Goal: Task Accomplishment & Management: Complete application form

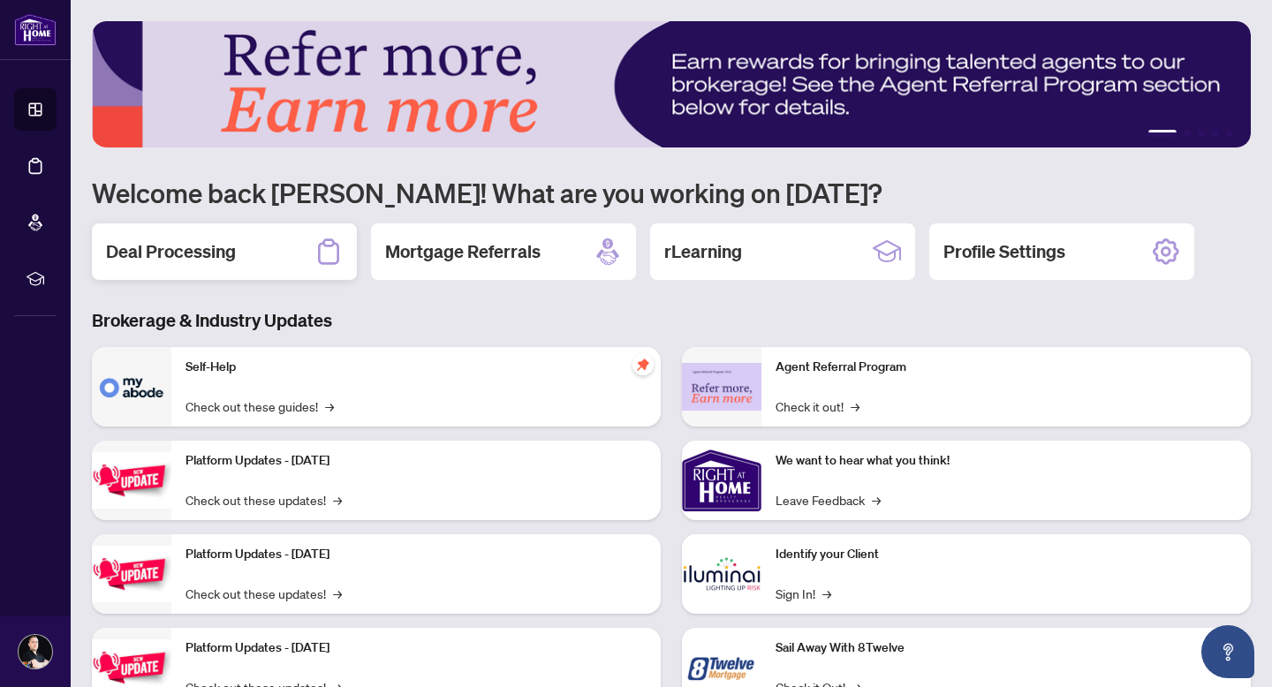
click at [287, 257] on div "Deal Processing" at bounding box center [224, 252] width 265 height 57
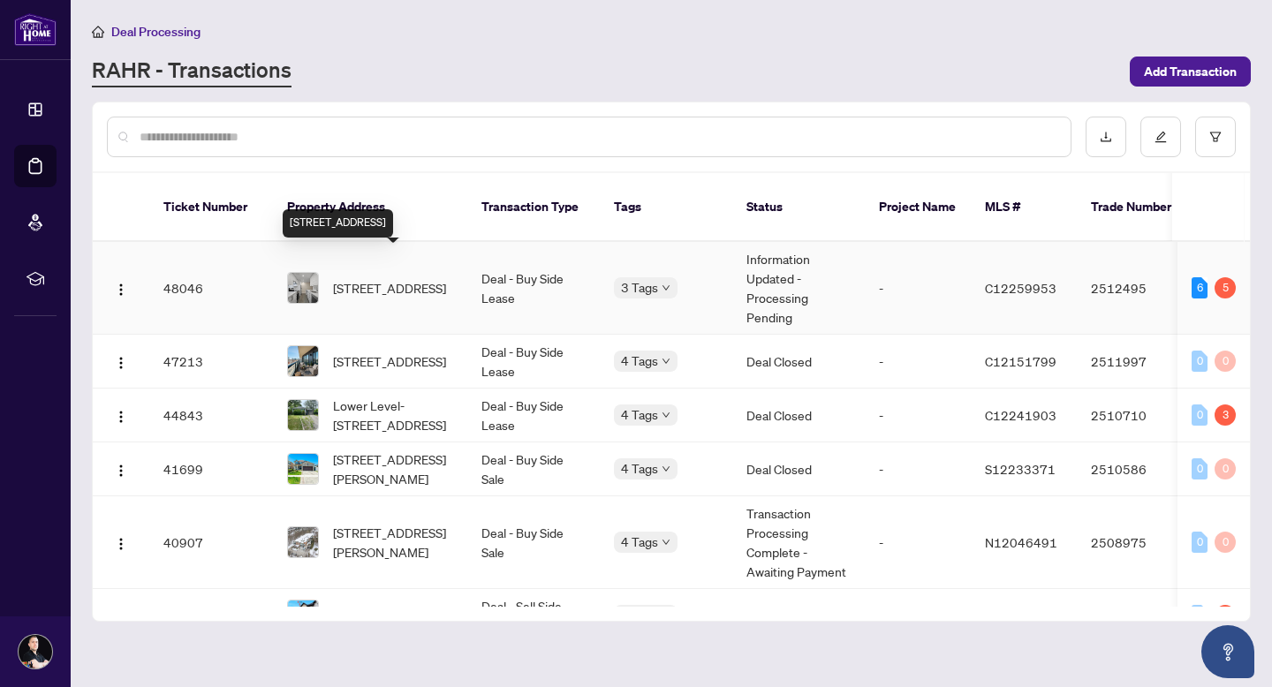
click at [410, 278] on span "[STREET_ADDRESS]" at bounding box center [389, 287] width 113 height 19
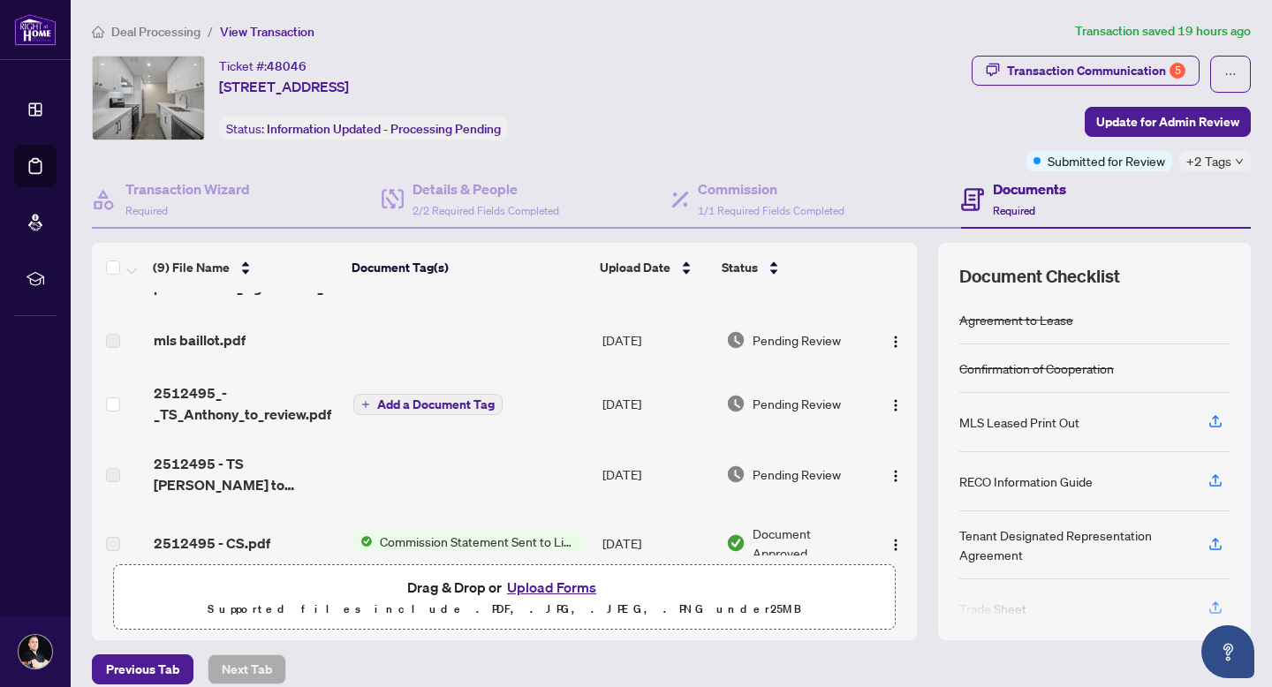
scroll to position [133, 0]
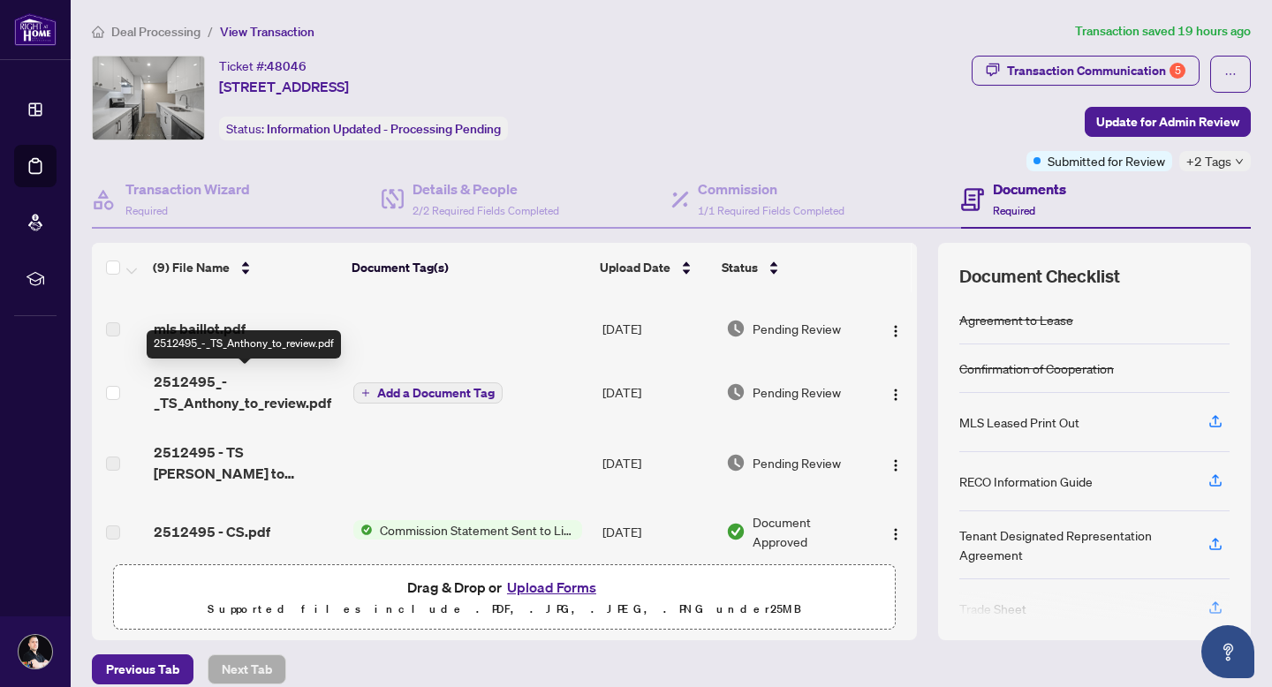
click at [208, 378] on span "2512495_-_TS_Anthony_to_review.pdf" at bounding box center [247, 392] width 186 height 42
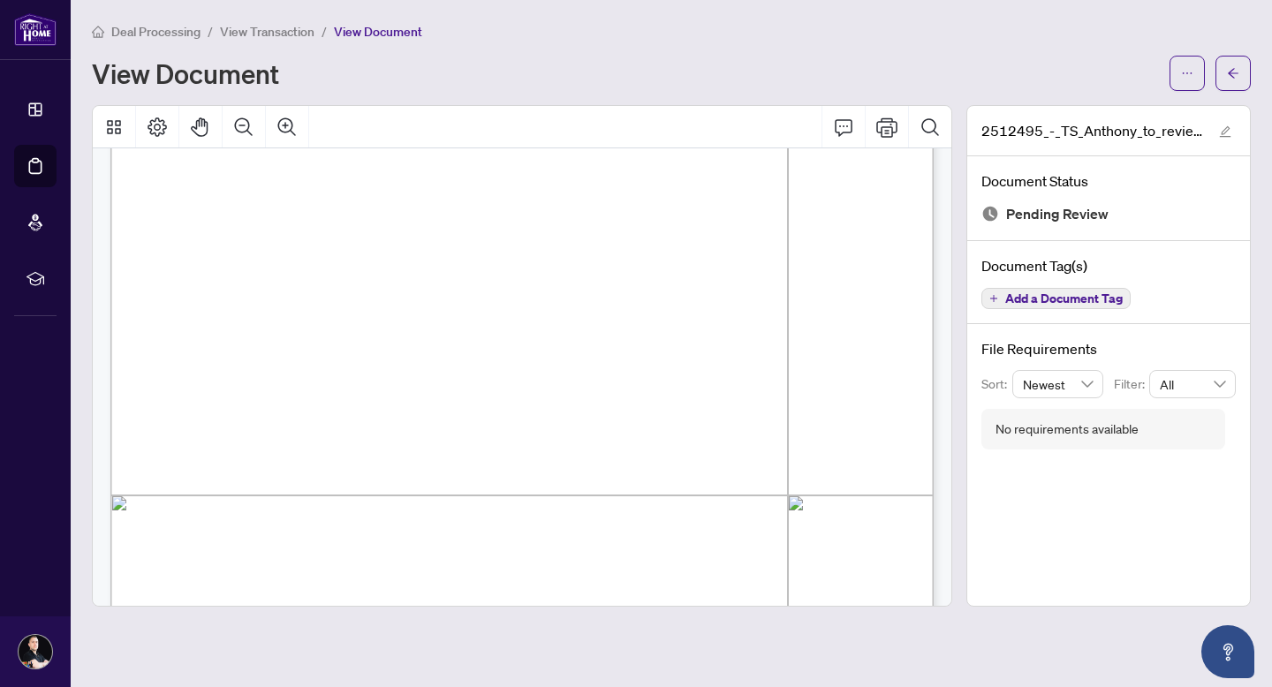
scroll to position [277, 0]
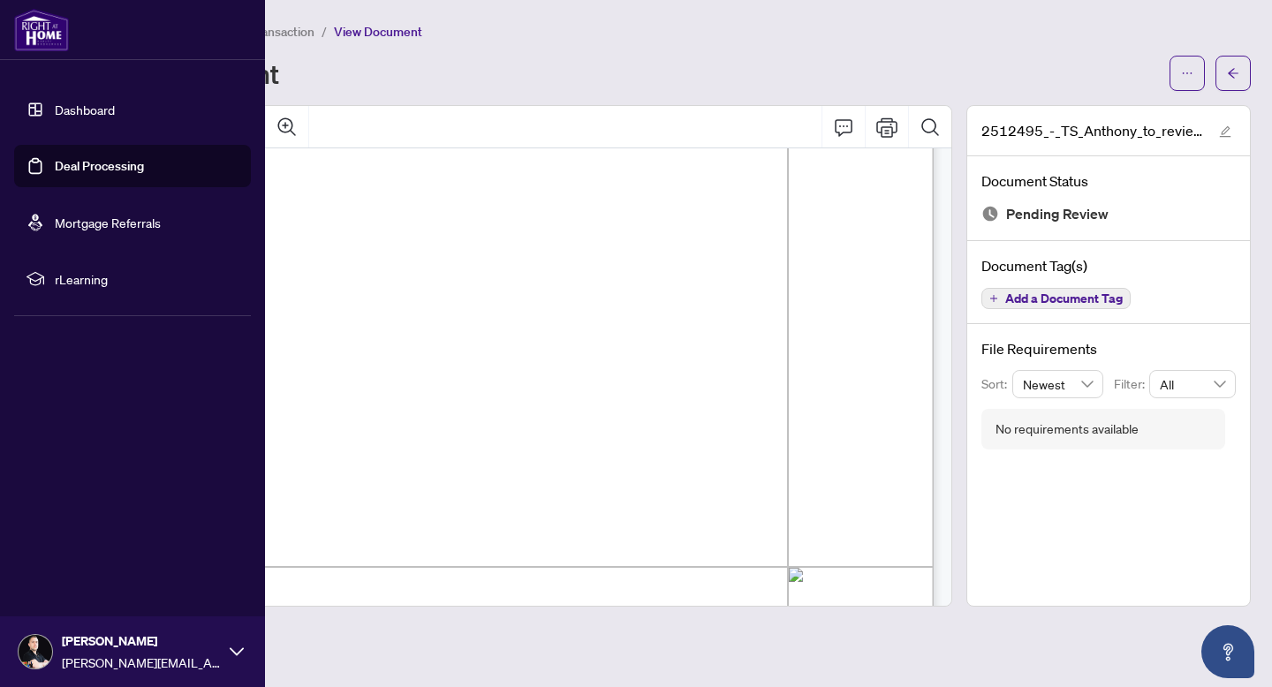
click at [34, 30] on img at bounding box center [41, 30] width 55 height 42
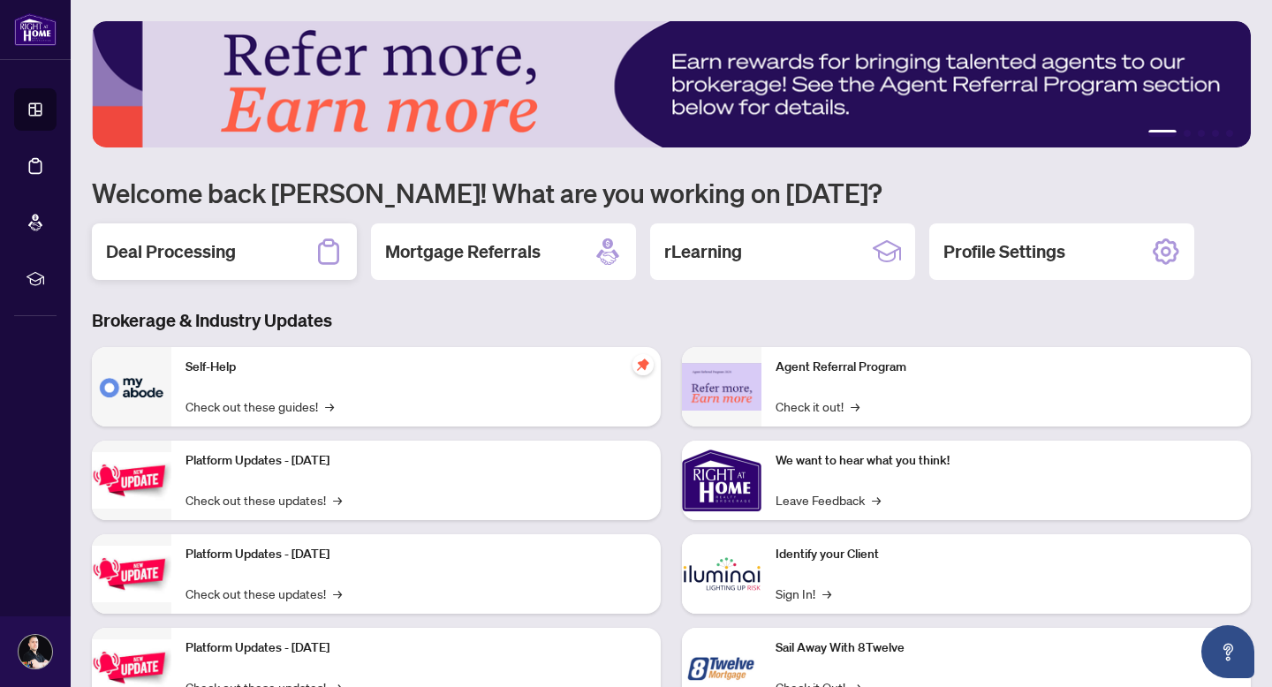
click at [255, 238] on div "Deal Processing" at bounding box center [224, 252] width 265 height 57
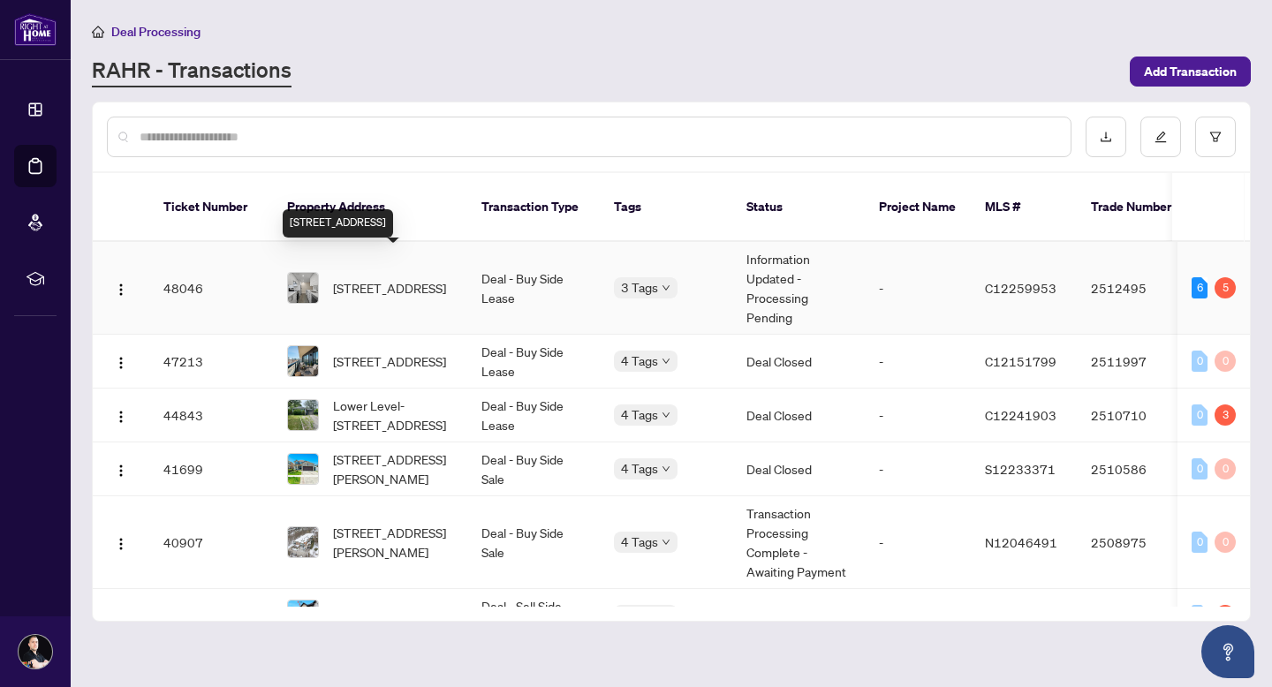
click at [375, 278] on span "[STREET_ADDRESS]" at bounding box center [389, 287] width 113 height 19
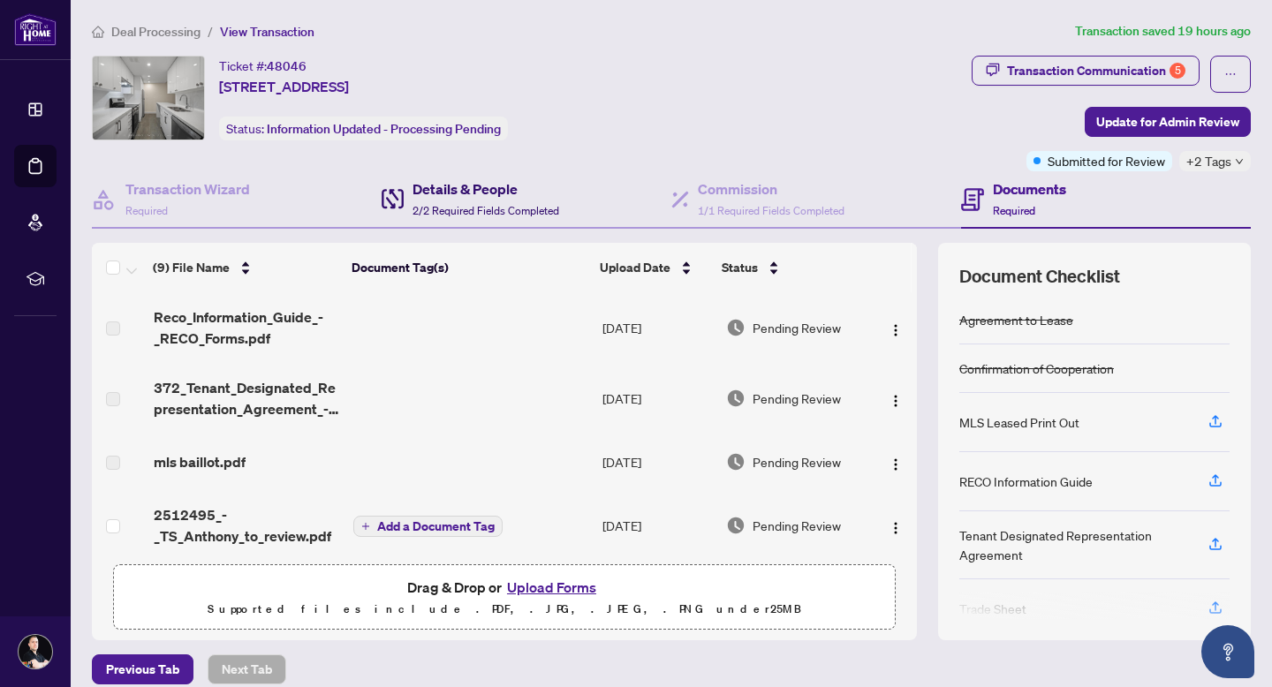
click at [490, 190] on h4 "Details & People" at bounding box center [486, 188] width 147 height 21
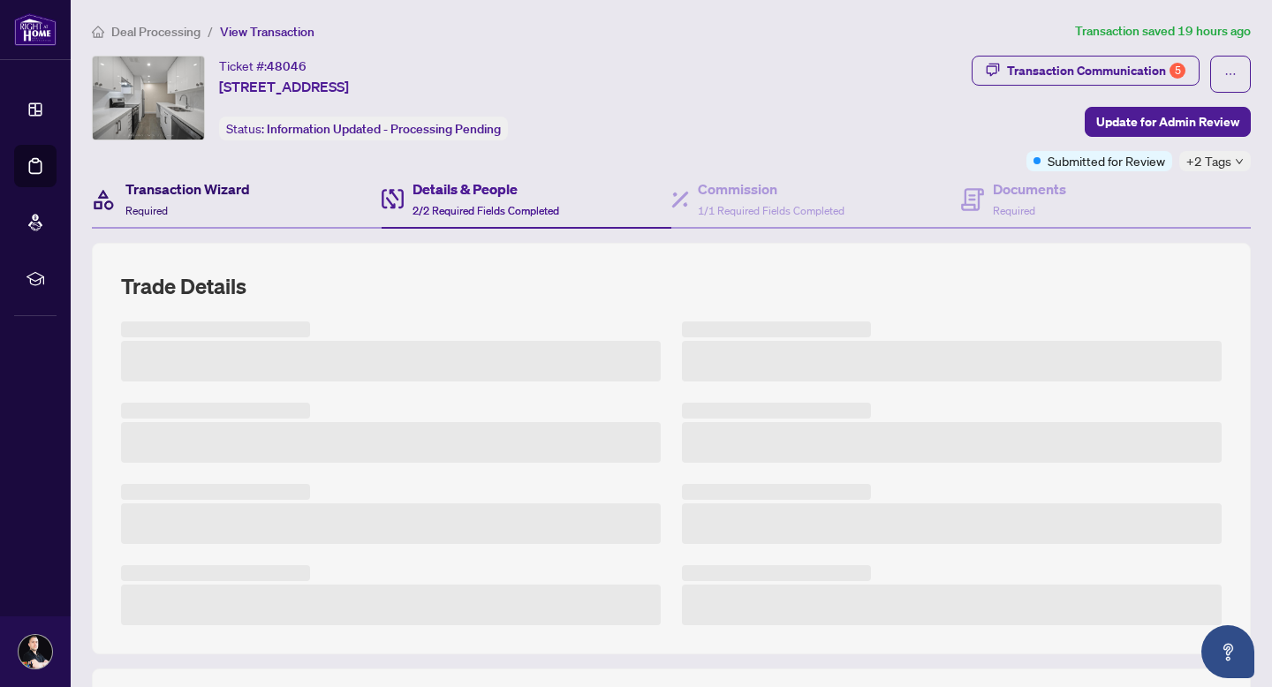
click at [154, 208] on span "Required" at bounding box center [146, 210] width 42 height 13
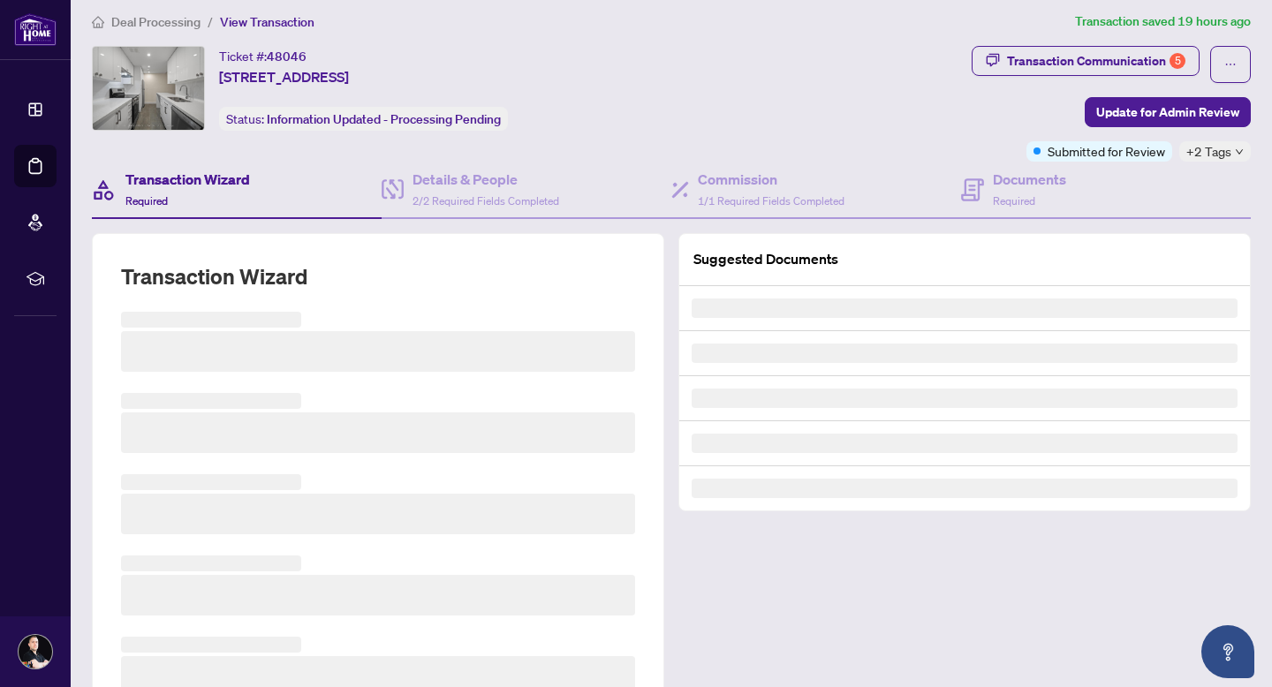
scroll to position [11, 0]
click at [406, 181] on div "Details & People 2/2 Required Fields Completed" at bounding box center [471, 189] width 178 height 42
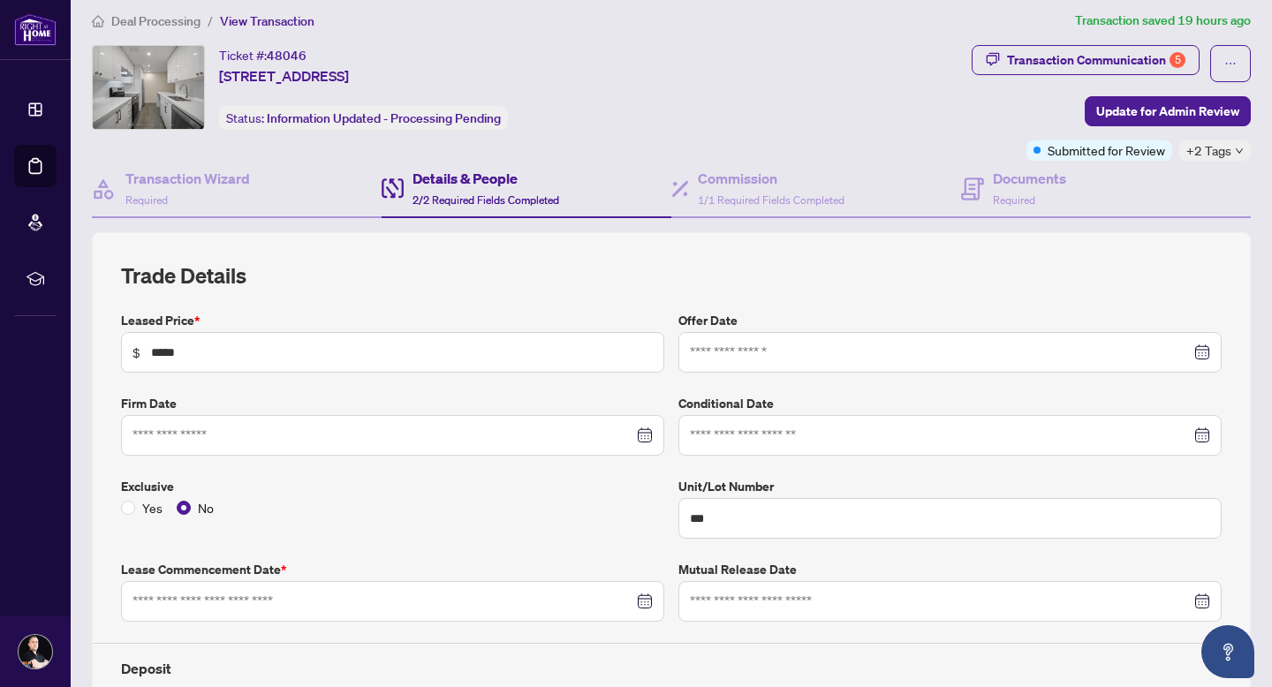
type input "**********"
click at [174, 197] on div "Transaction Wizard Required" at bounding box center [187, 189] width 125 height 42
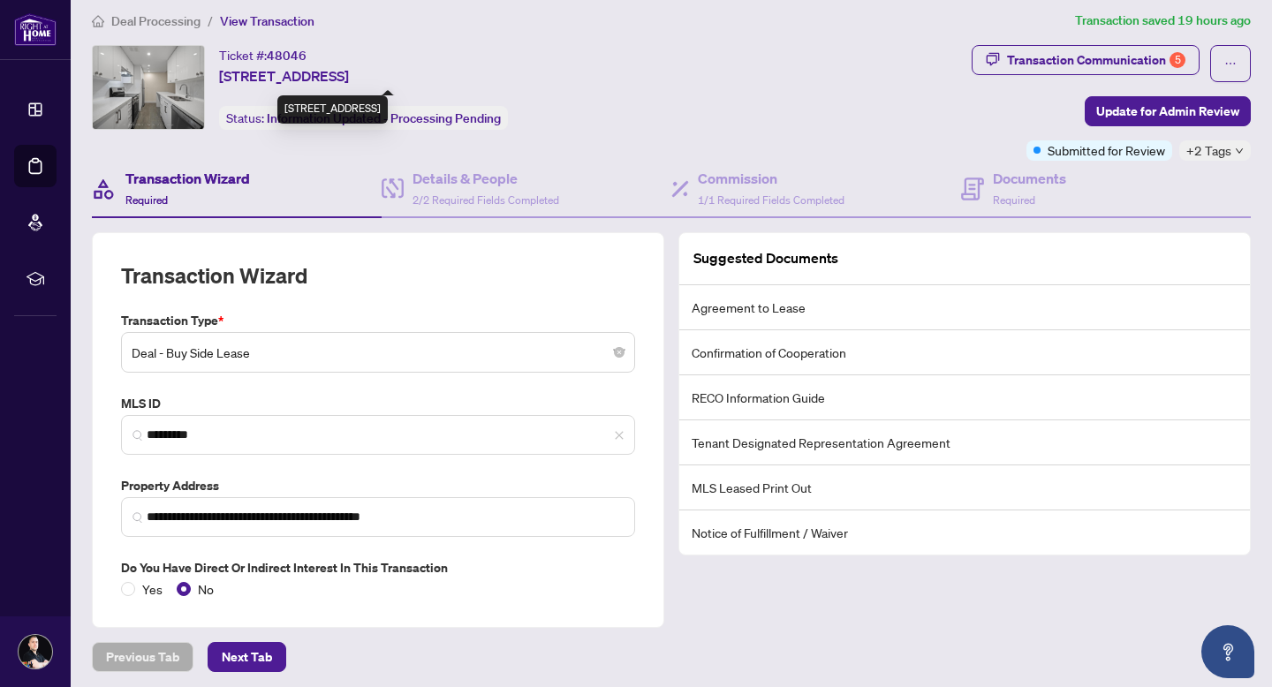
drag, startPoint x: 252, startPoint y: 71, endPoint x: 333, endPoint y: 64, distance: 81.6
click at [333, 65] on span "[STREET_ADDRESS]" at bounding box center [284, 75] width 130 height 21
copy span "[STREET_ADDRESS]"
